Goal: Information Seeking & Learning: Learn about a topic

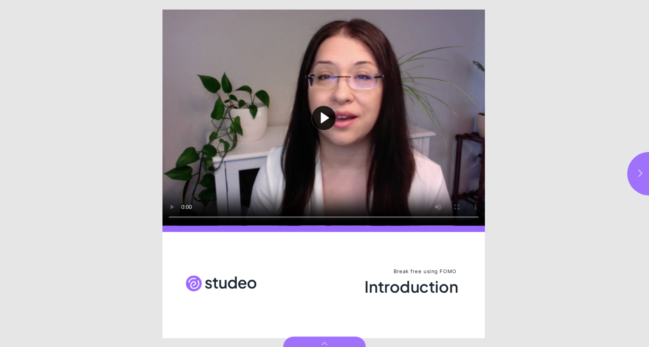
click at [327, 109] on button "Play video" at bounding box center [323, 118] width 323 height 216
drag, startPoint x: 577, startPoint y: 331, endPoint x: 600, endPoint y: 274, distance: 61.9
click at [600, 0] on html "Introduction Break free using FOMO Introduction Page * of 6 https://fomomodule2…" at bounding box center [324, 0] width 649 height 0
click at [646, 171] on button "button" at bounding box center [648, 173] width 43 height 43
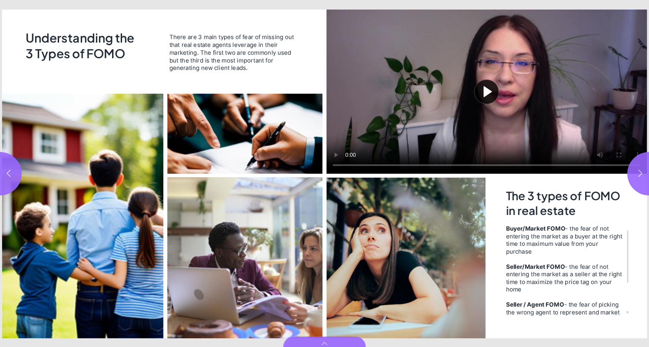
click at [485, 89] on button "Play video" at bounding box center [487, 92] width 321 height 164
click at [641, 169] on icon "button" at bounding box center [640, 173] width 9 height 9
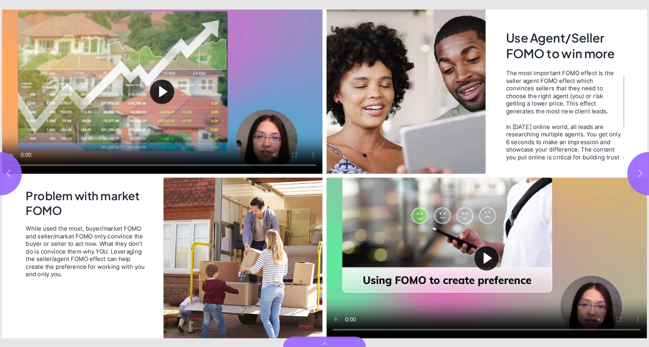
click at [162, 83] on button "Play video" at bounding box center [162, 92] width 321 height 164
click at [487, 253] on button "Play video" at bounding box center [487, 258] width 321 height 161
click at [225, 137] on video "Video" at bounding box center [162, 92] width 321 height 164
click at [644, 168] on button "button" at bounding box center [648, 173] width 43 height 43
type input "*"
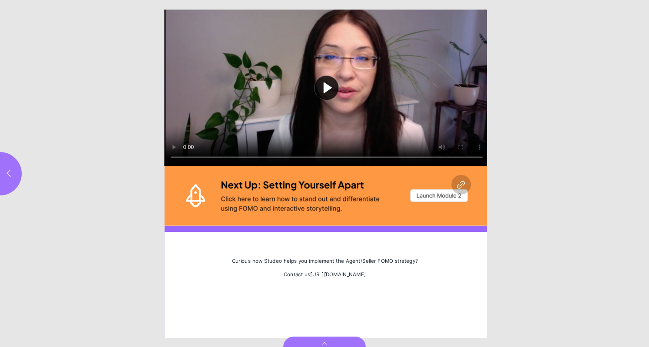
click at [317, 87] on button "Play video" at bounding box center [327, 88] width 324 height 156
click at [429, 197] on div "Page 6" at bounding box center [327, 196] width 324 height 60
click at [357, 109] on video "Video" at bounding box center [327, 88] width 324 height 156
click at [387, 118] on video "Video" at bounding box center [327, 88] width 324 height 156
click at [374, 68] on video "Video" at bounding box center [327, 88] width 324 height 156
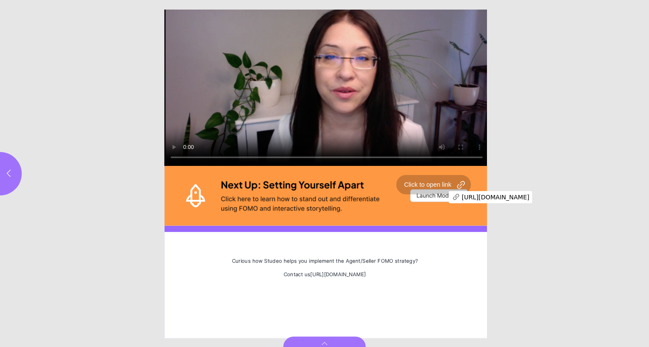
click at [436, 195] on div "Page 6" at bounding box center [327, 196] width 324 height 60
click at [224, 106] on video "Video" at bounding box center [327, 88] width 324 height 156
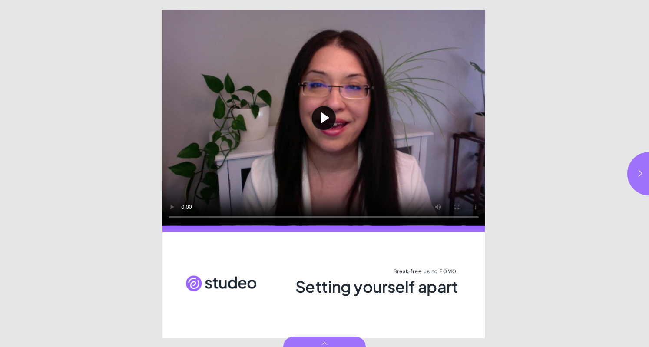
click at [325, 119] on button "Play video" at bounding box center [323, 118] width 323 height 216
click at [403, 122] on video "Video" at bounding box center [323, 118] width 323 height 216
